Goal: Check status: Check status

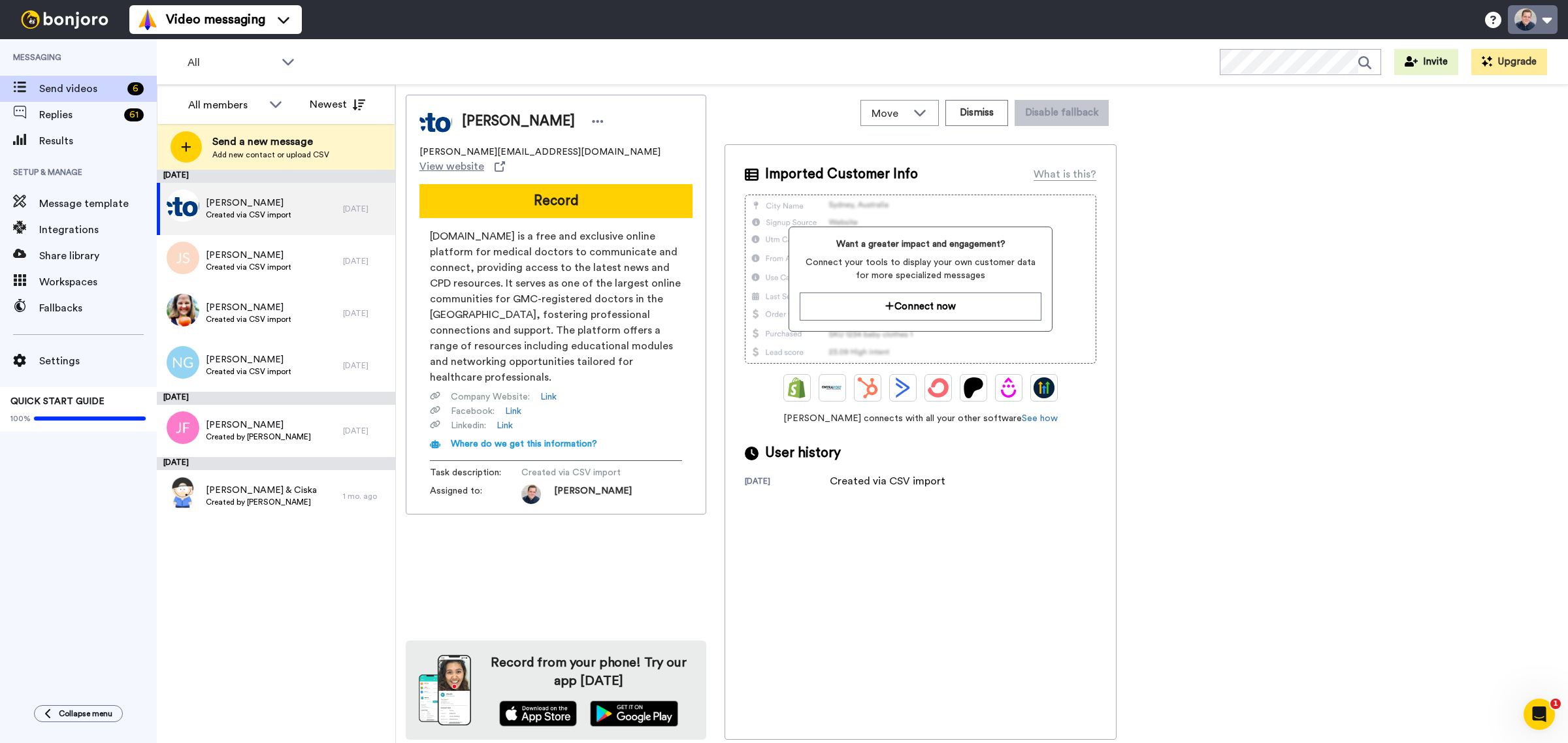
click at [1529, 18] on button at bounding box center [1532, 20] width 50 height 29
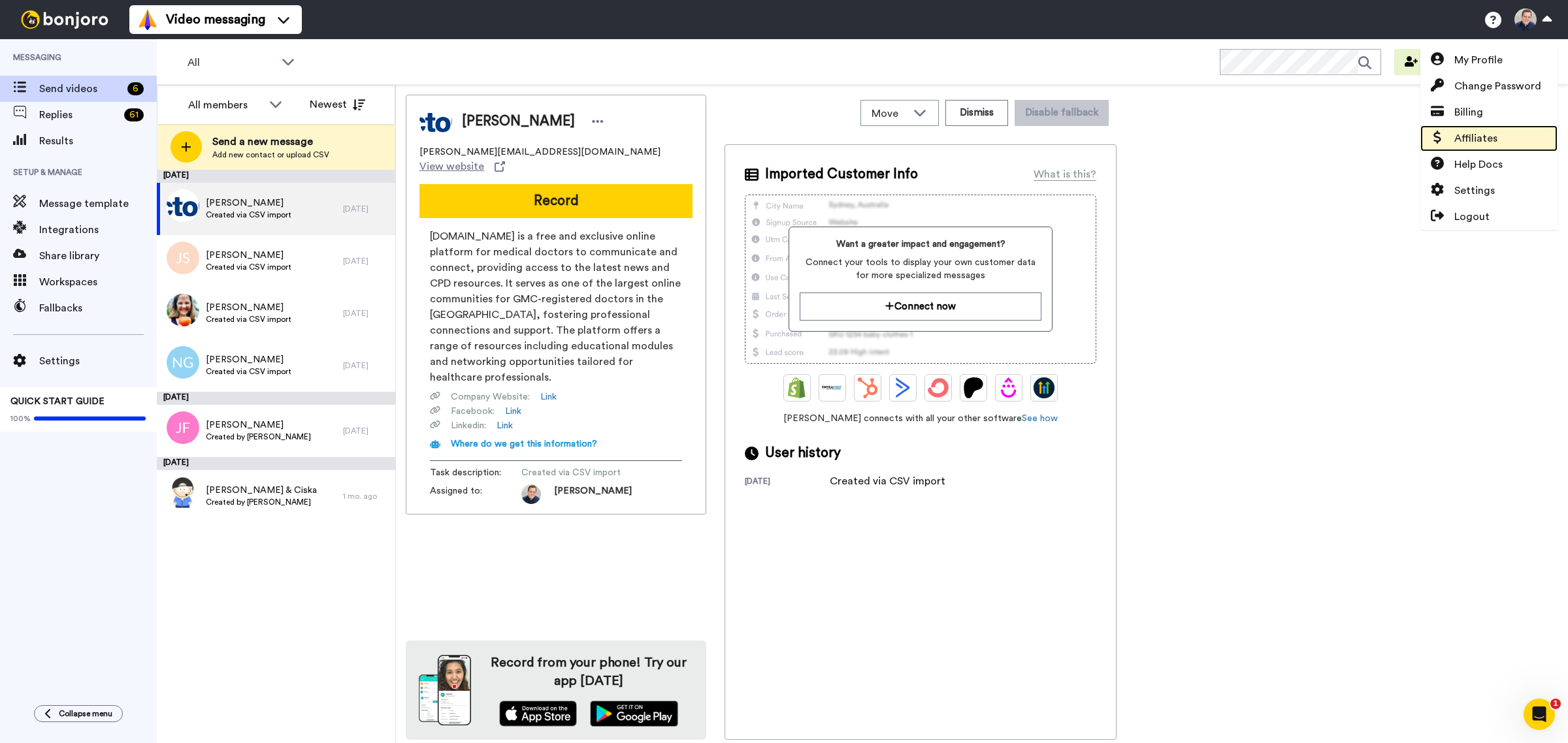
click at [1496, 133] on link "Affiliates" at bounding box center [1489, 138] width 137 height 26
click at [1494, 107] on link "Billing" at bounding box center [1489, 112] width 137 height 26
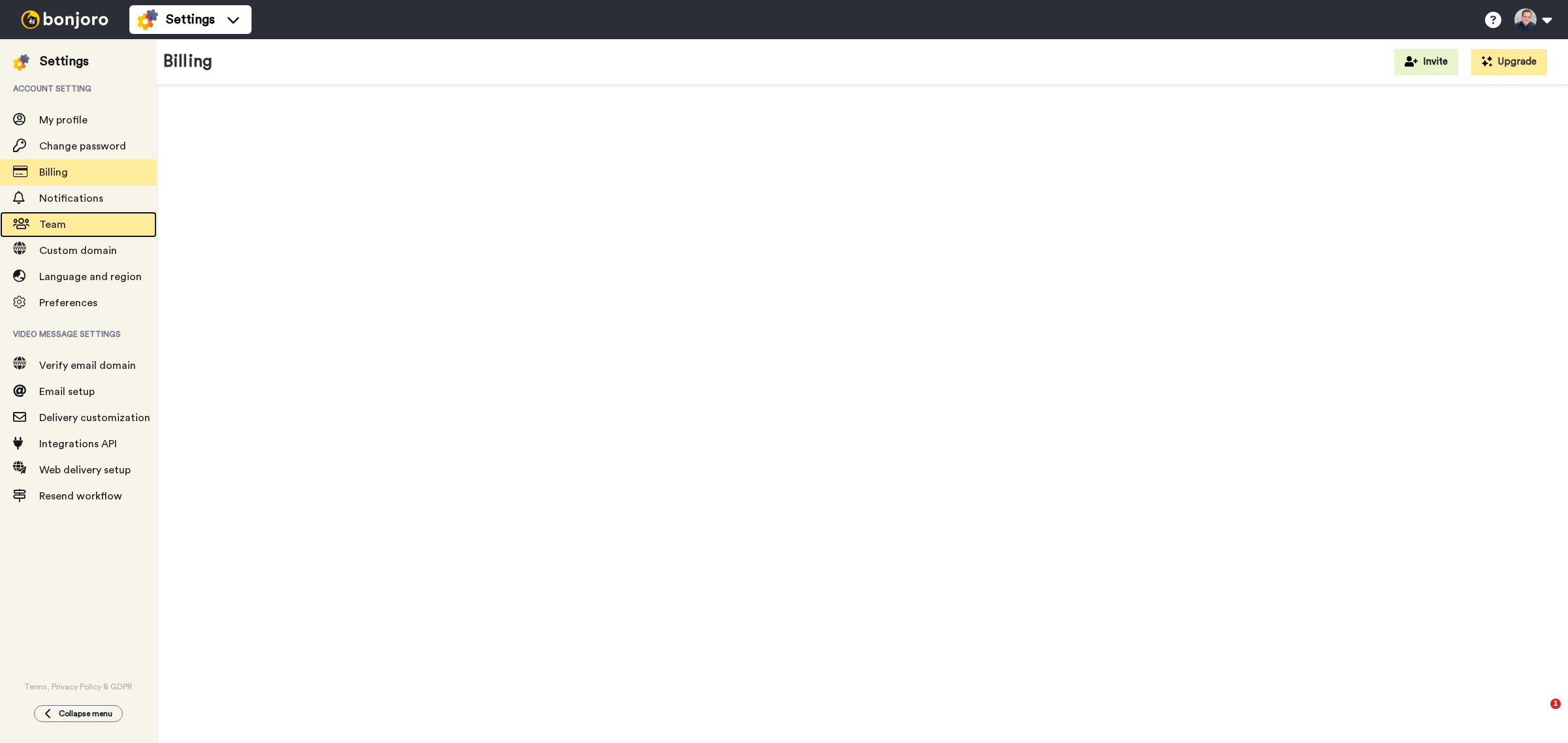
click at [85, 223] on span "Team" at bounding box center [98, 224] width 118 height 16
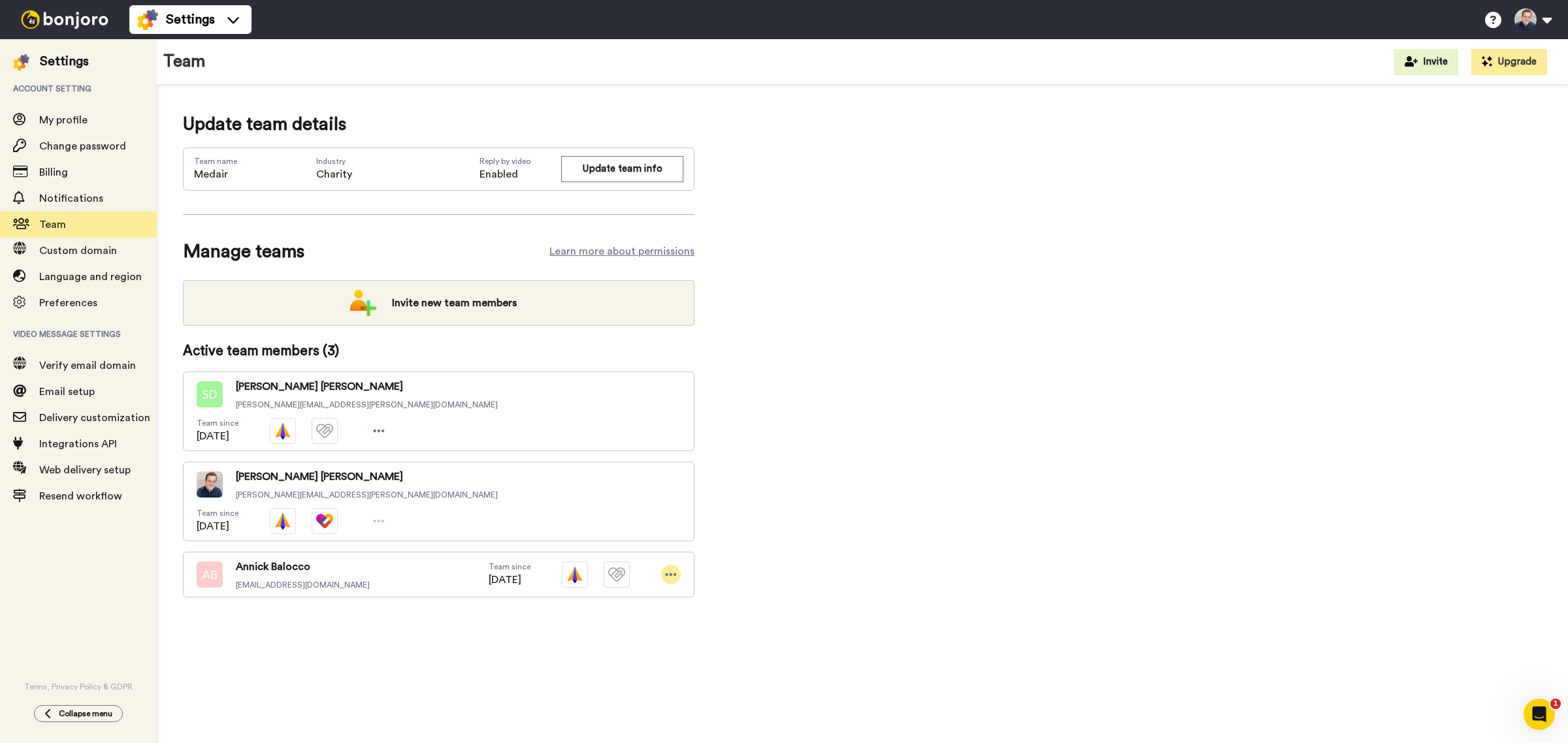
click at [668, 568] on icon at bounding box center [671, 574] width 11 height 13
click at [1533, 24] on button at bounding box center [1532, 20] width 50 height 29
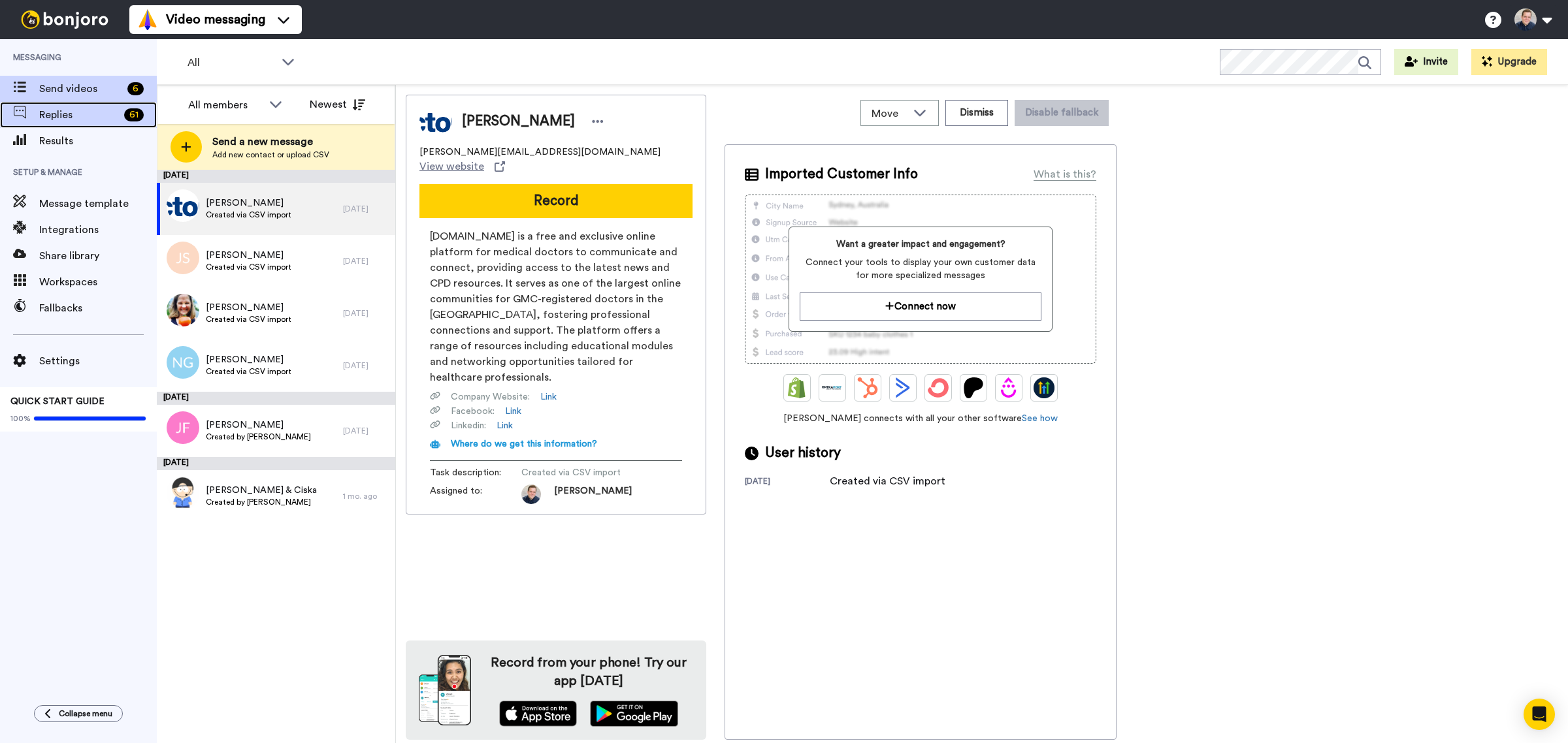
click at [83, 118] on span "Replies" at bounding box center [79, 115] width 80 height 16
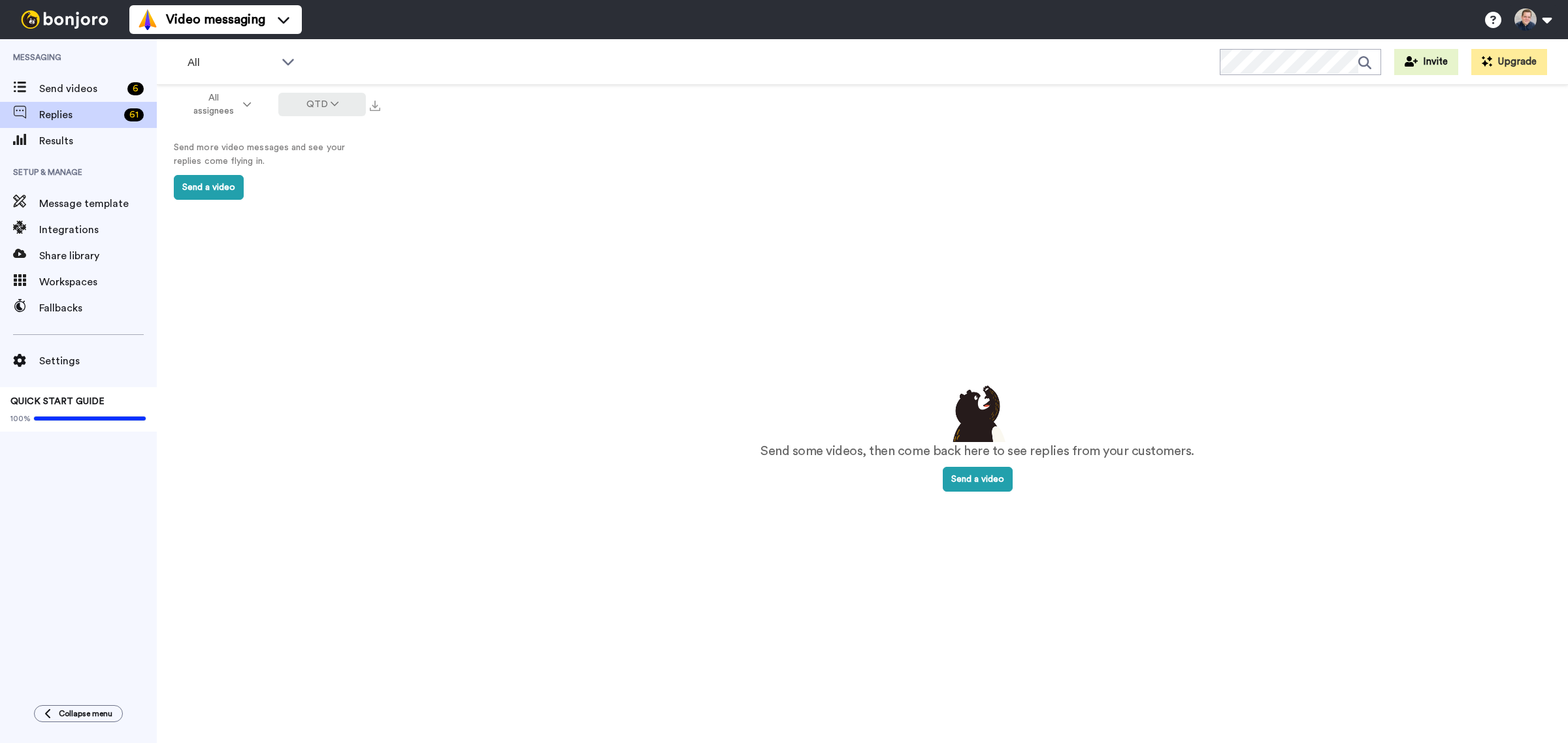
click at [304, 104] on button "QTD" at bounding box center [322, 105] width 88 height 24
click at [321, 276] on li "Year to date" at bounding box center [323, 273] width 91 height 24
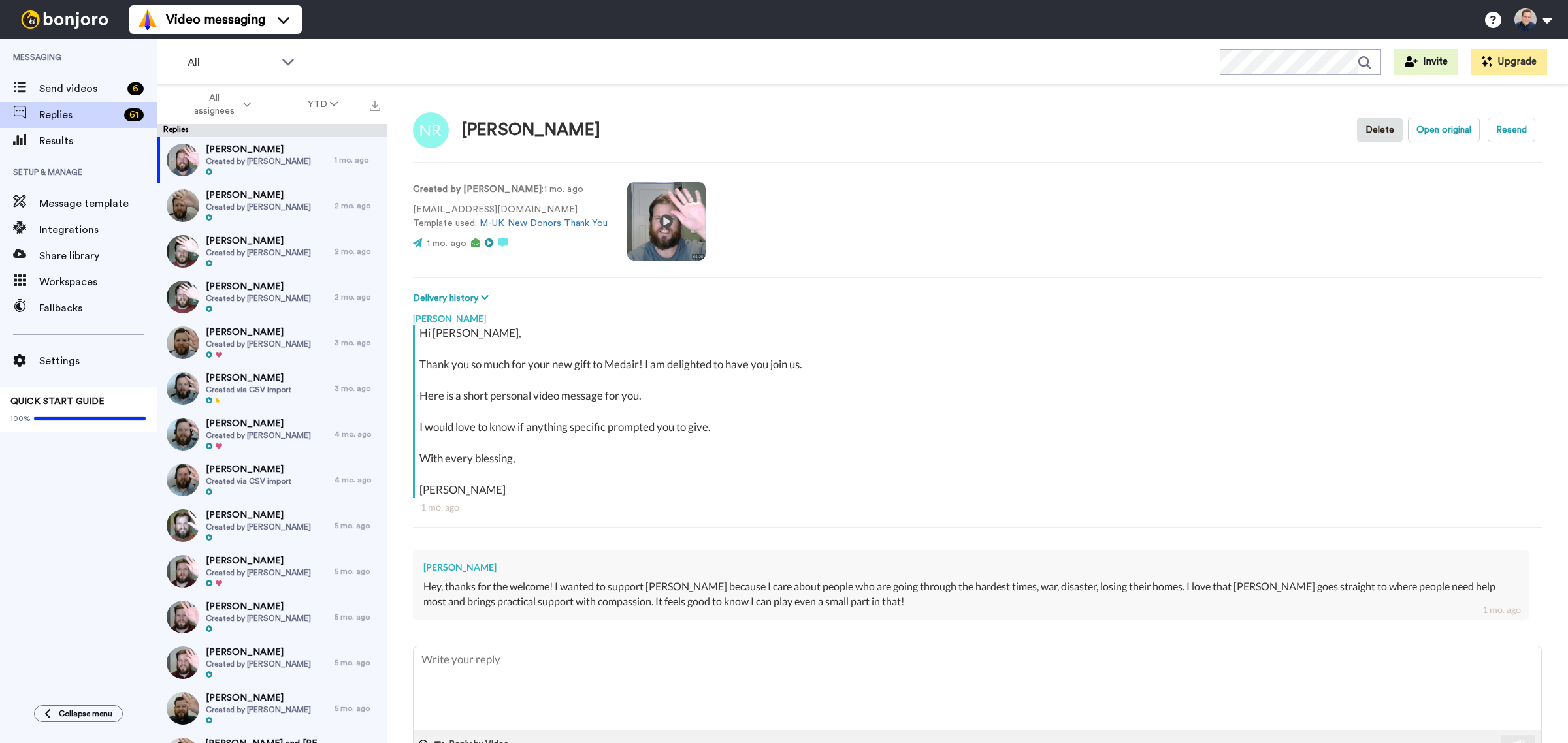
scroll to position [299, 0]
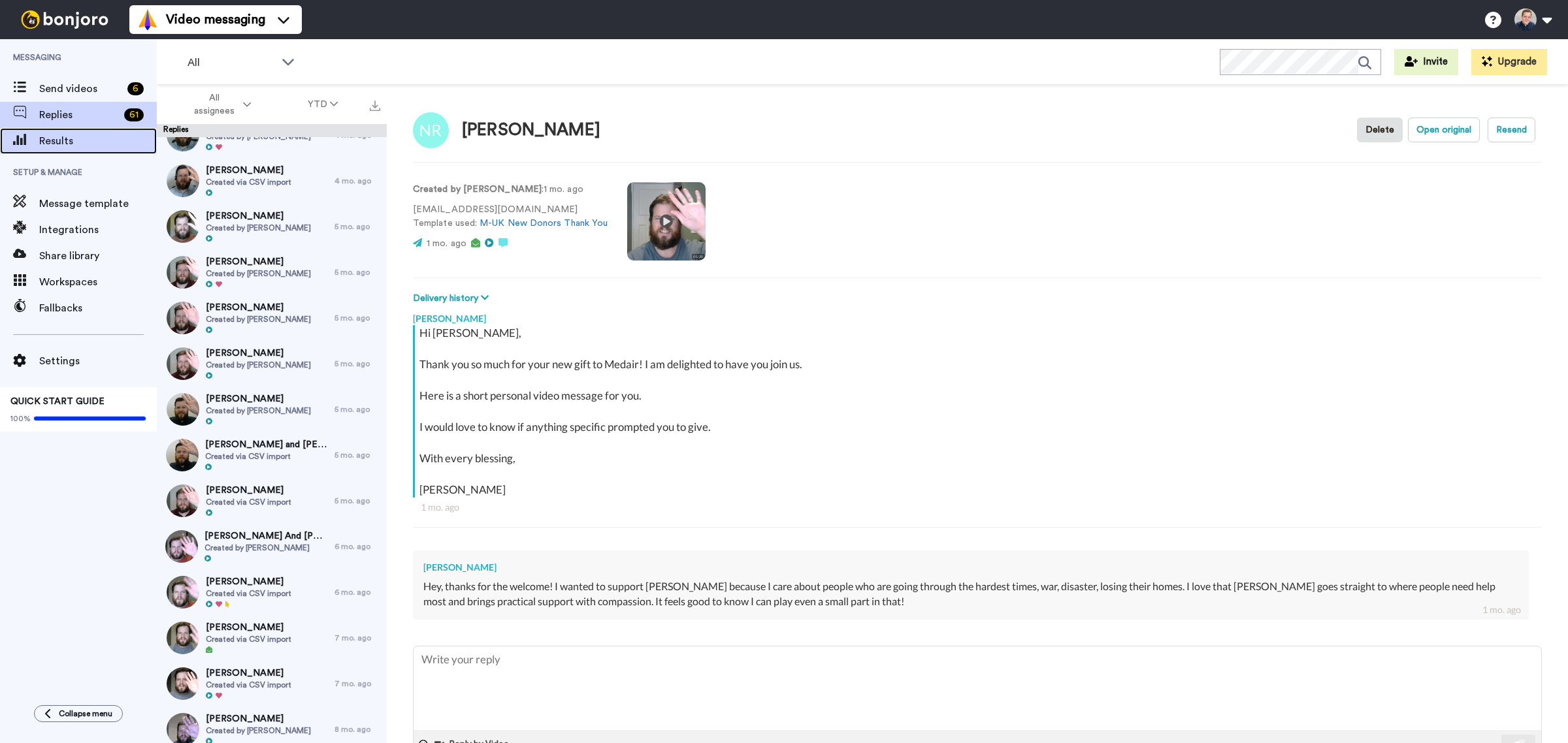
click at [84, 137] on span "Results" at bounding box center [98, 141] width 118 height 16
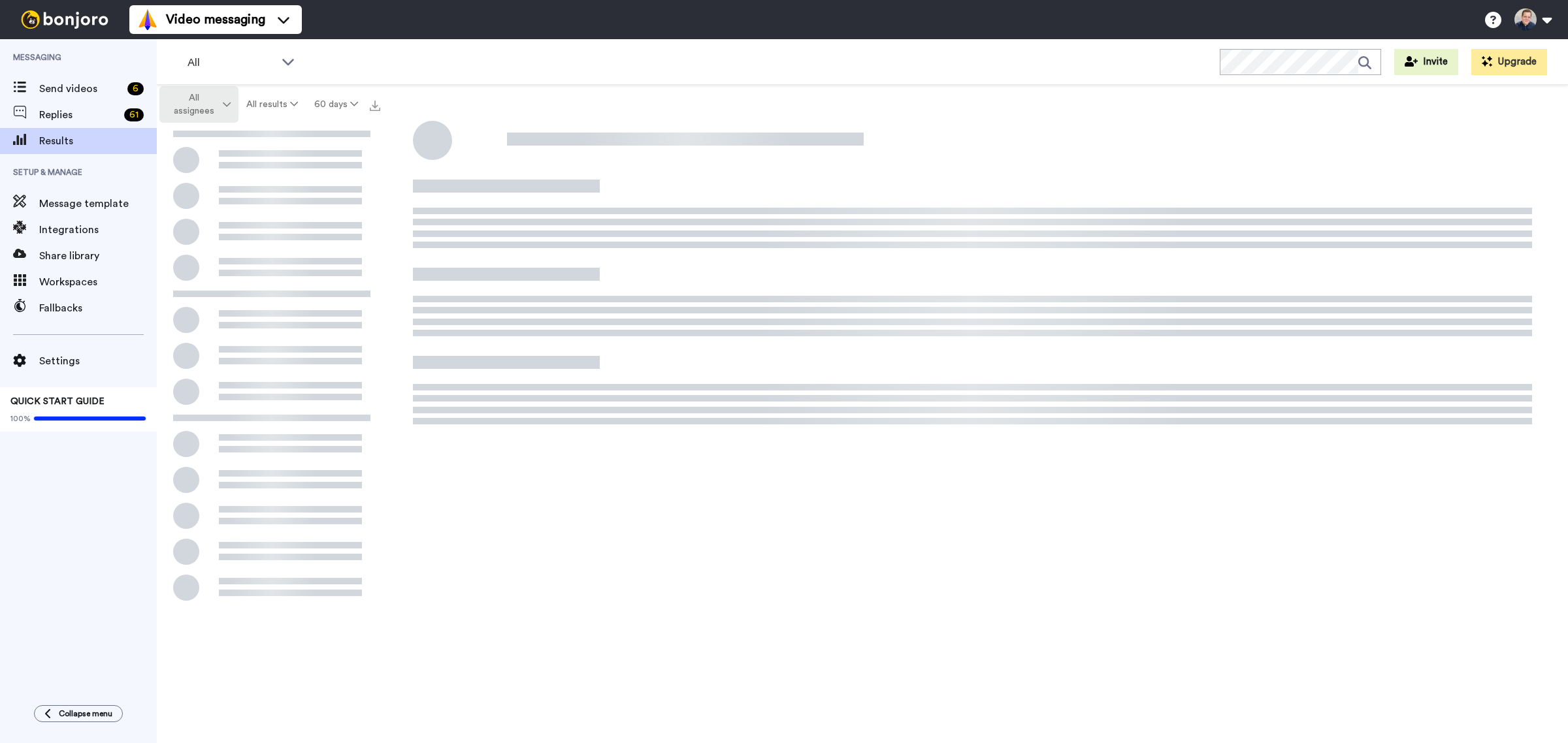
click at [230, 115] on button "All assignees" at bounding box center [199, 105] width 79 height 37
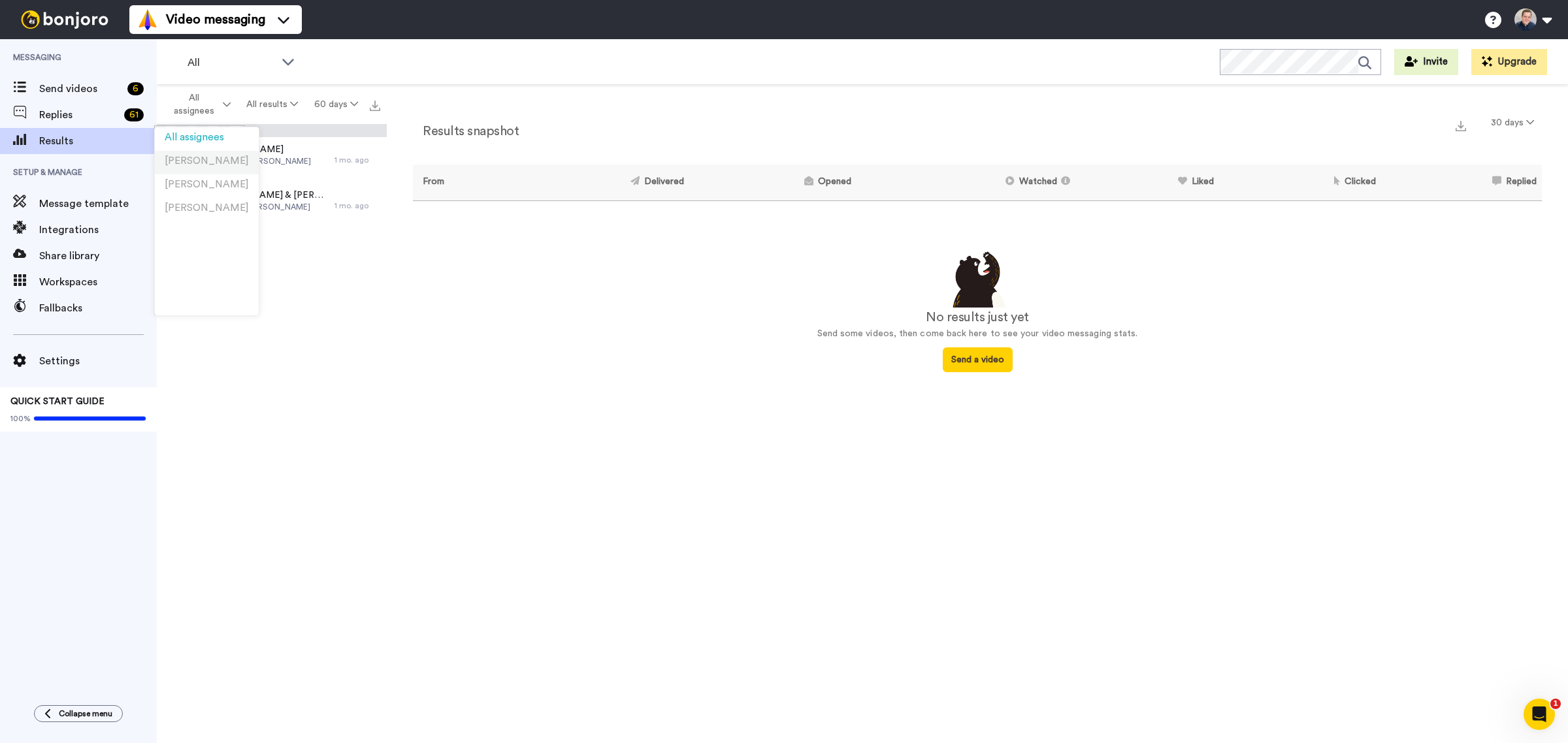
click at [208, 165] on span "[PERSON_NAME]" at bounding box center [206, 161] width 84 height 9
click at [217, 102] on span "[PERSON_NAME]" at bounding box center [194, 105] width 53 height 13
click at [232, 188] on li "[PERSON_NAME]" at bounding box center [206, 179] width 104 height 24
click at [193, 111] on span "[PERSON_NAME]" at bounding box center [194, 105] width 53 height 13
click at [216, 197] on li "[PERSON_NAME]" at bounding box center [206, 186] width 104 height 24
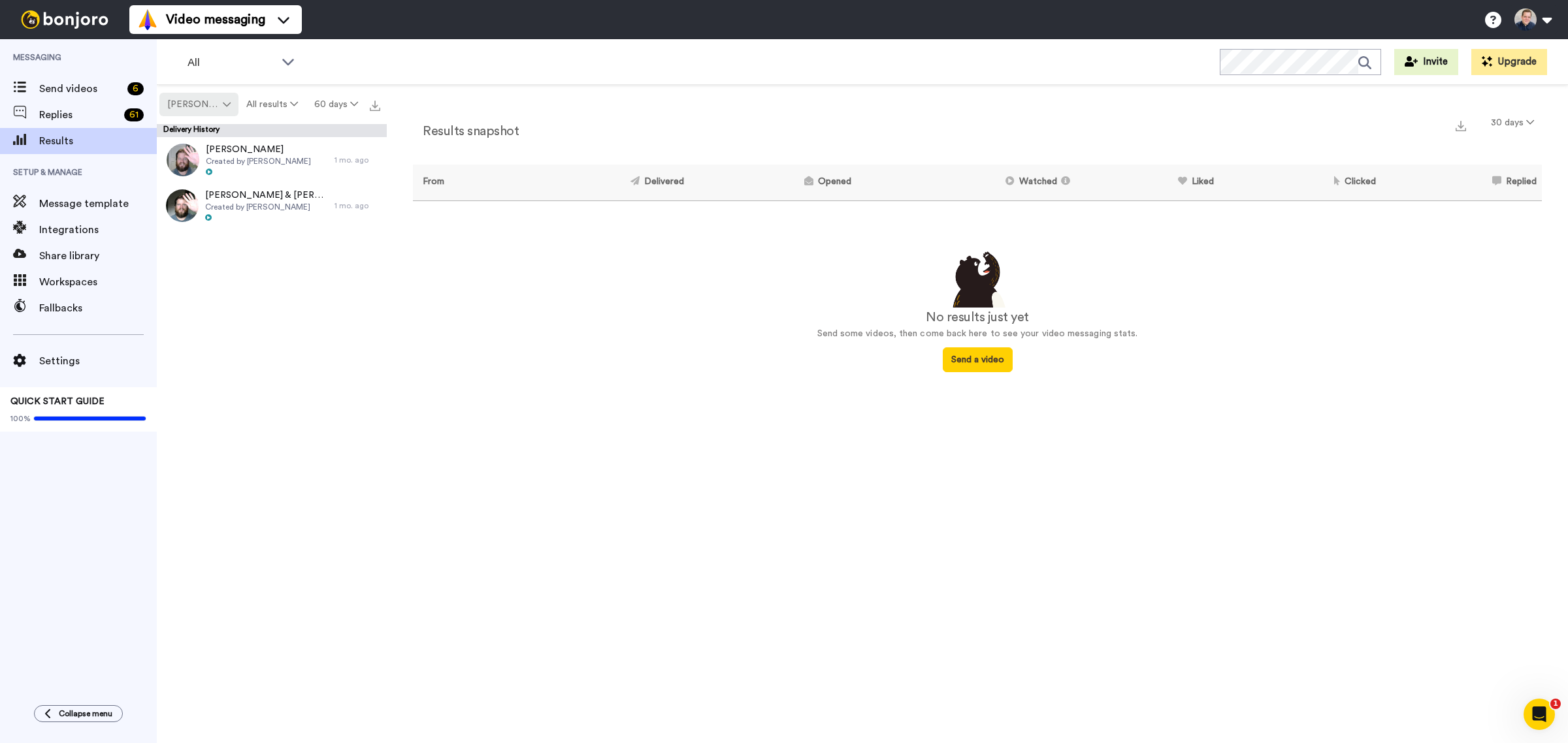
click at [197, 98] on span "[PERSON_NAME]" at bounding box center [194, 105] width 53 height 13
click at [215, 207] on span "[PERSON_NAME]" at bounding box center [206, 208] width 84 height 9
